Goal: Task Accomplishment & Management: Use online tool/utility

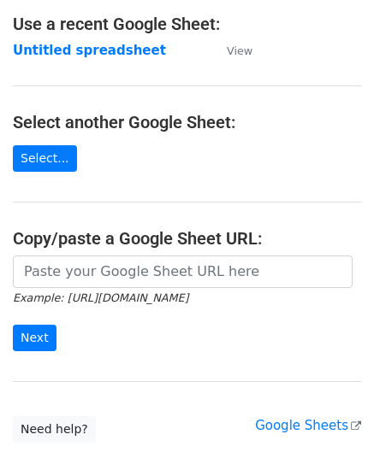
scroll to position [171, 0]
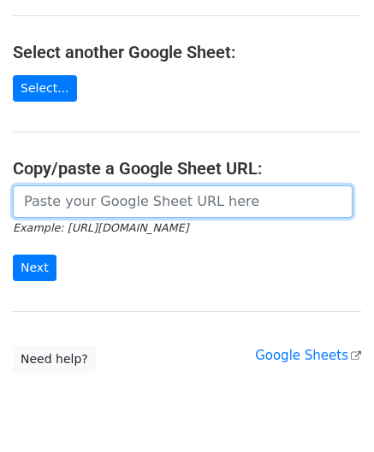
click at [70, 202] on input "url" at bounding box center [182, 202] width 339 height 32
paste input "[URL][DOMAIN_NAME]"
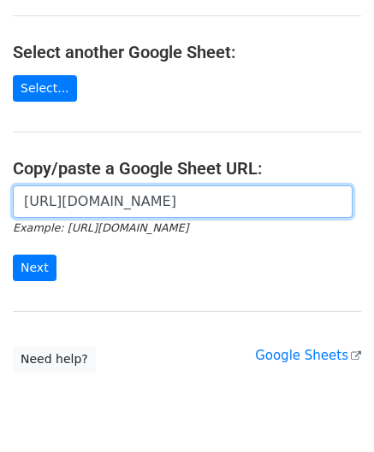
scroll to position [0, 363]
type input "[URL][DOMAIN_NAME]"
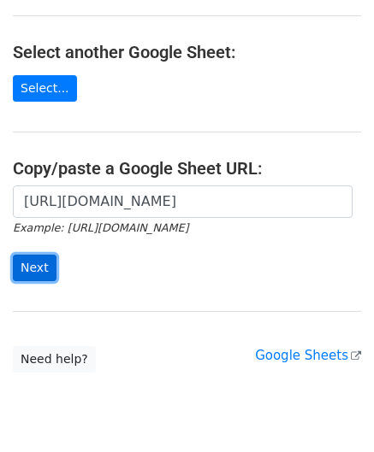
click at [38, 259] on input "Next" at bounding box center [35, 268] width 44 height 27
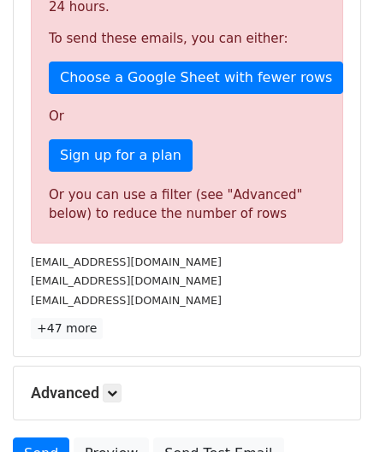
scroll to position [440, 0]
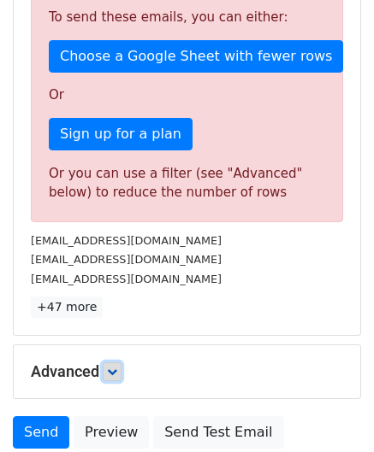
click at [117, 367] on icon at bounding box center [112, 372] width 10 height 10
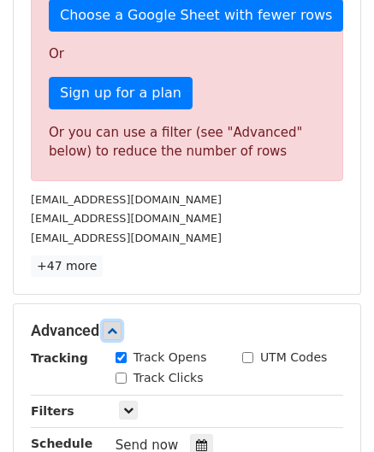
scroll to position [611, 0]
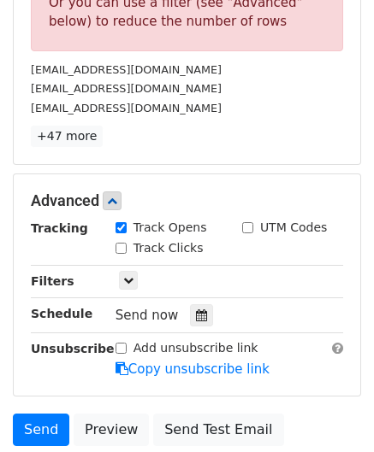
drag, startPoint x: 195, startPoint y: 304, endPoint x: 223, endPoint y: 263, distance: 49.1
click at [194, 304] on div at bounding box center [201, 315] width 23 height 22
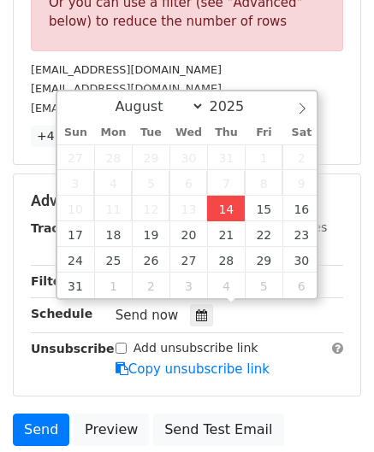
type input "[DATE] 12:00"
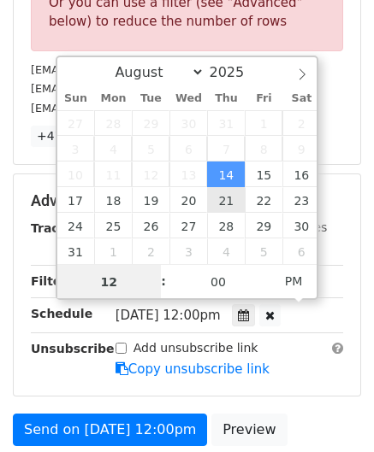
scroll to position [465, 0]
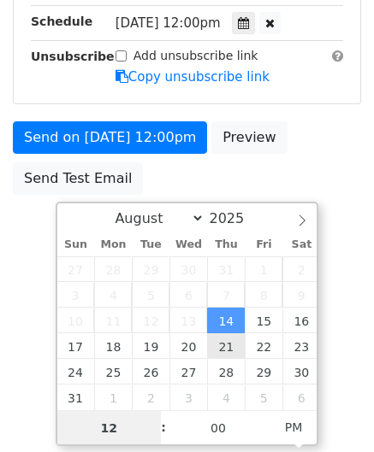
type input "8"
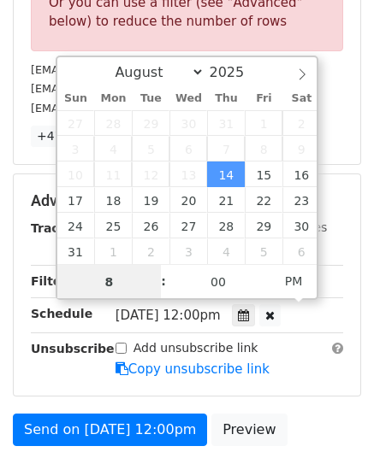
drag, startPoint x: 124, startPoint y: 274, endPoint x: 44, endPoint y: 285, distance: 80.2
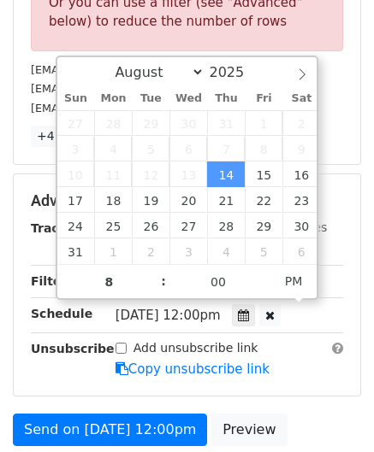
type input "[DATE] 20:00"
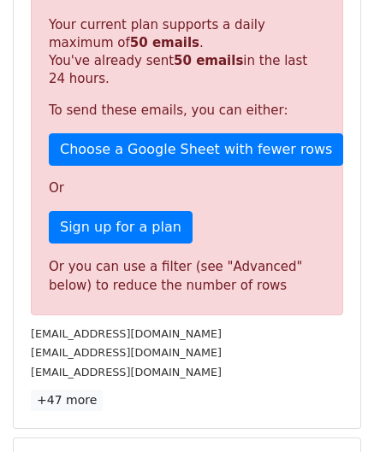
scroll to position [657, 0]
